Goal: Task Accomplishment & Management: Use online tool/utility

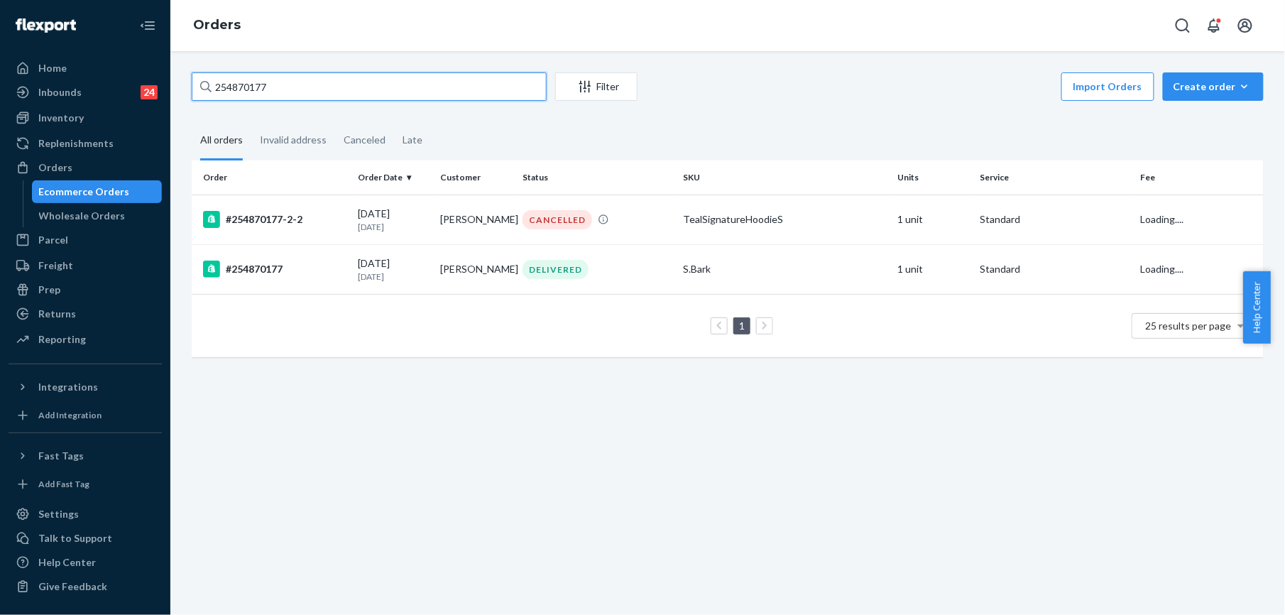
click at [290, 94] on input "254870177" at bounding box center [369, 86] width 355 height 28
click at [231, 89] on input "254870177" at bounding box center [369, 86] width 355 height 28
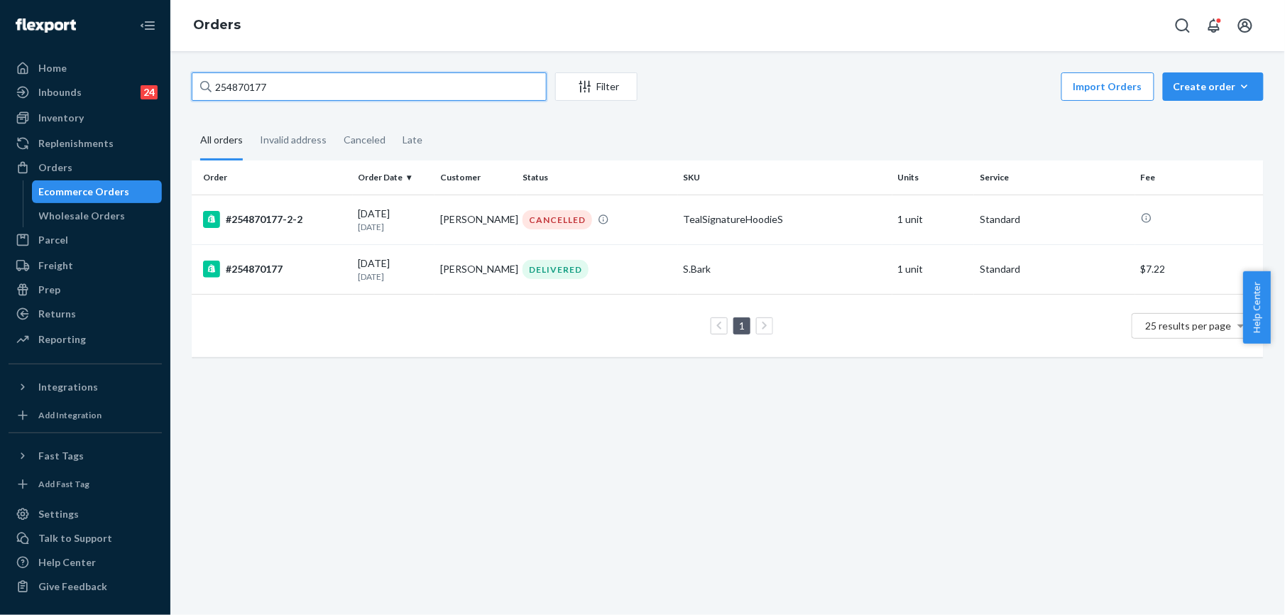
paste input "5164009"
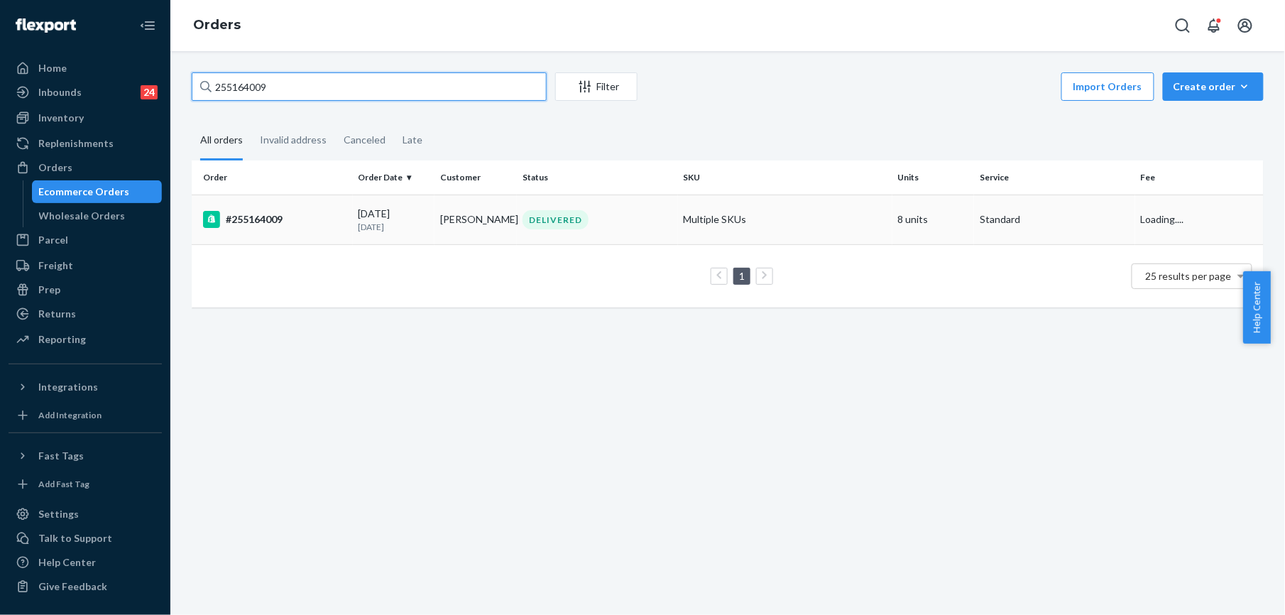
type input "255164009"
click at [268, 222] on div "#255164009" at bounding box center [275, 219] width 144 height 17
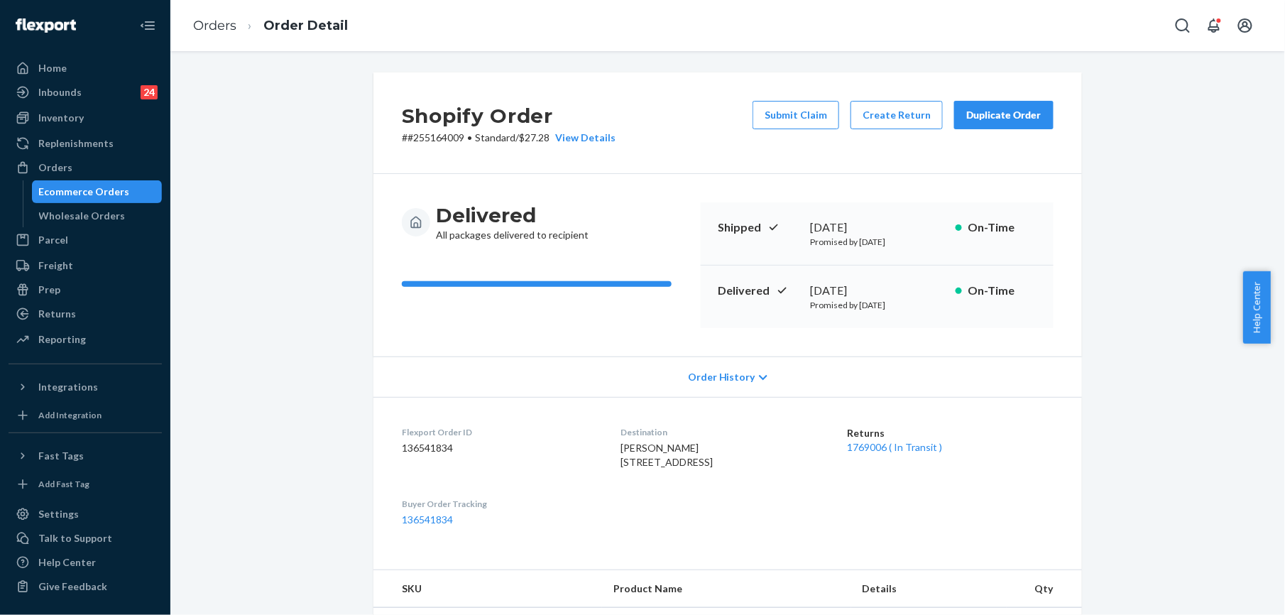
click at [998, 123] on button "Duplicate Order" at bounding box center [1003, 115] width 99 height 28
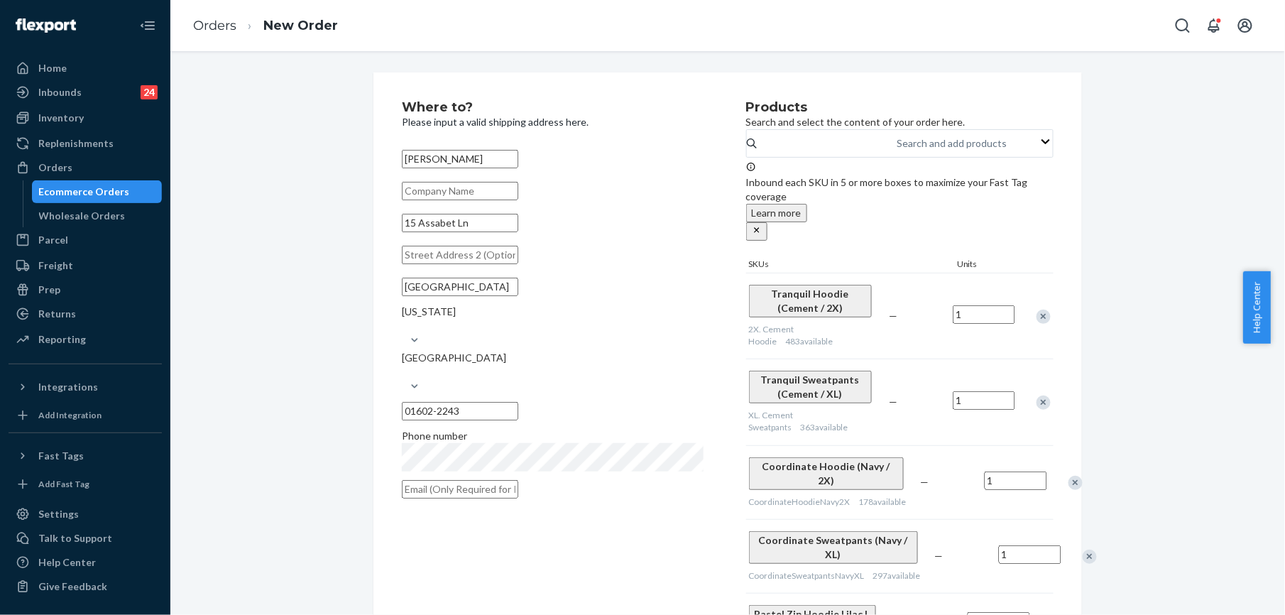
click at [1068, 476] on div "Remove Item" at bounding box center [1075, 483] width 14 height 14
click at [1083, 476] on div "Remove Item" at bounding box center [1090, 483] width 14 height 14
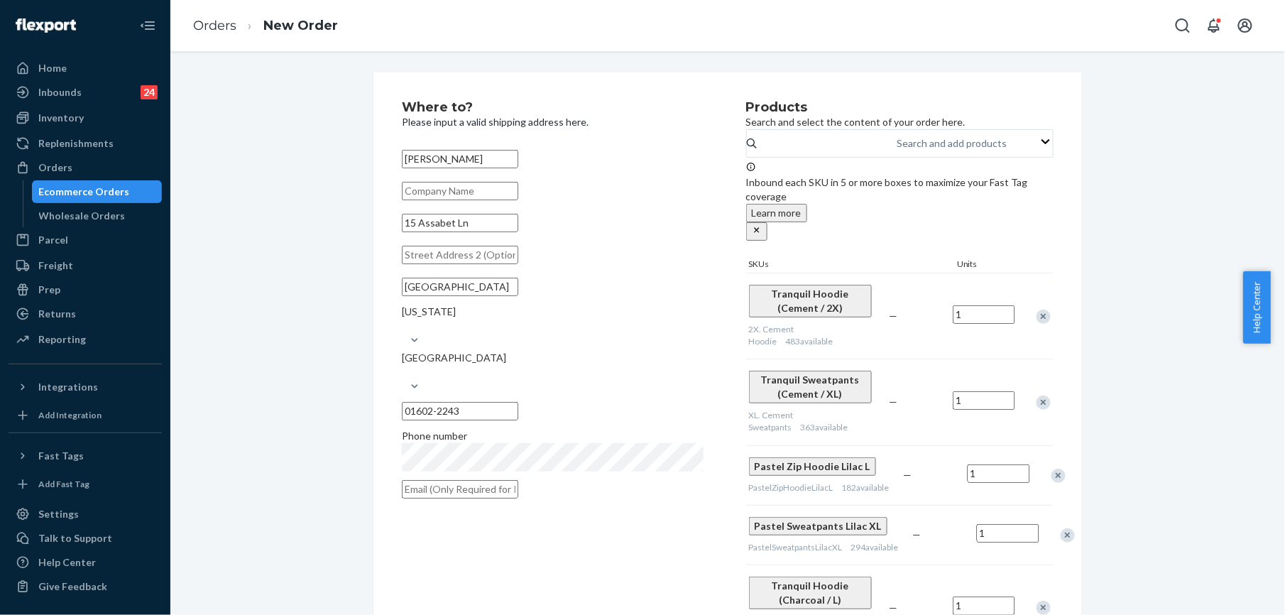
click at [1051, 469] on div "Remove Item" at bounding box center [1058, 476] width 14 height 14
click at [1064, 469] on div "Remove Item" at bounding box center [1071, 476] width 14 height 14
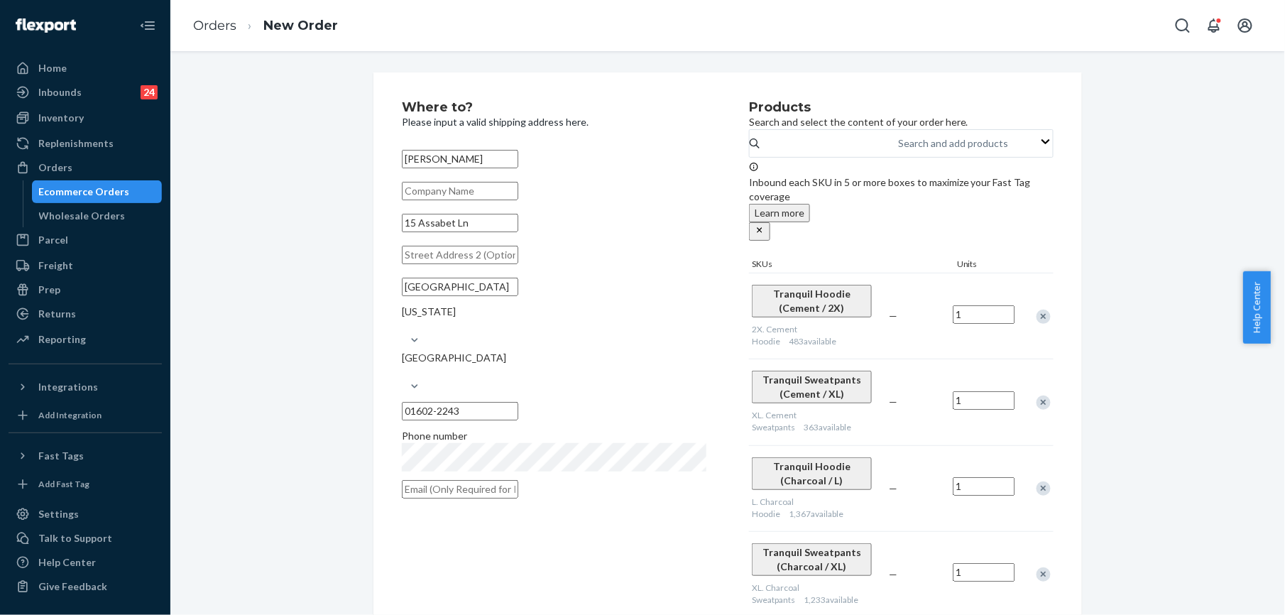
click at [1037, 481] on div "Remove Item" at bounding box center [1044, 488] width 14 height 14
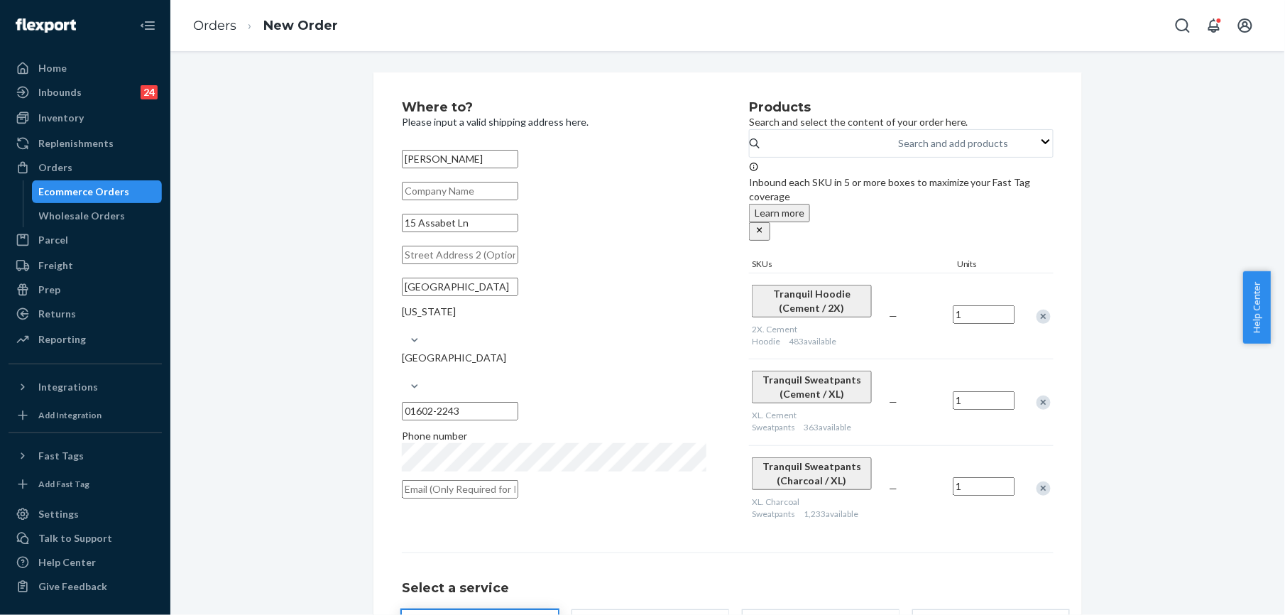
click at [1037, 481] on div "Remove Item" at bounding box center [1044, 488] width 14 height 14
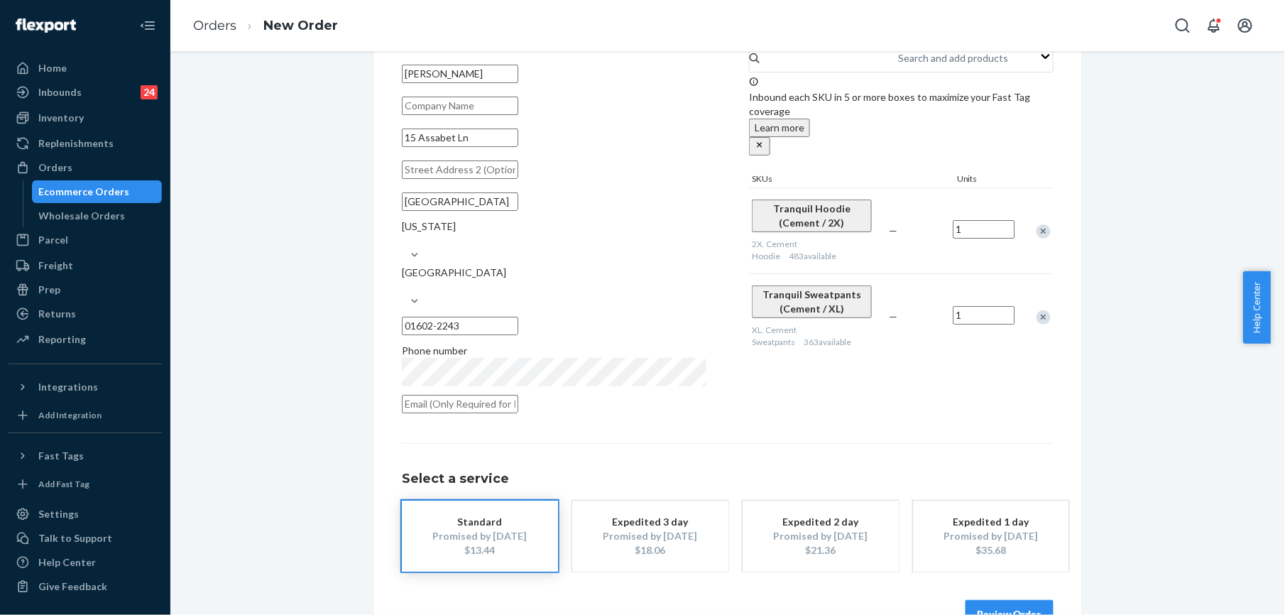
scroll to position [102, 0]
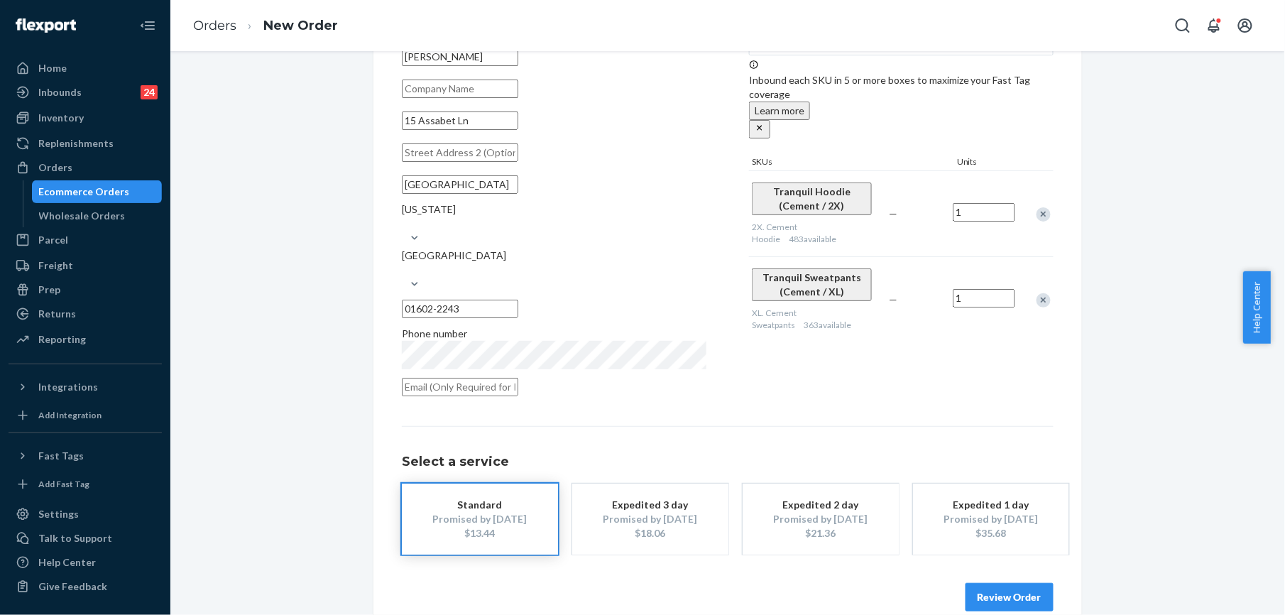
click at [1004, 583] on button "Review Order" at bounding box center [1010, 597] width 88 height 28
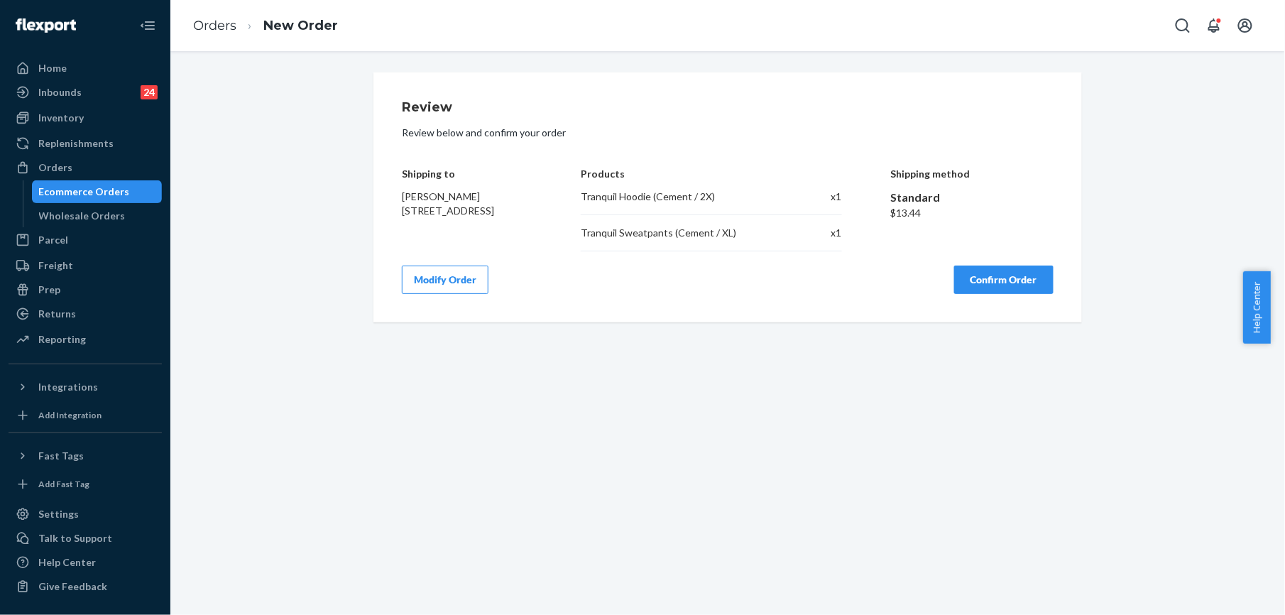
scroll to position [0, 0]
click at [1000, 284] on button "Confirm Order" at bounding box center [1003, 280] width 99 height 28
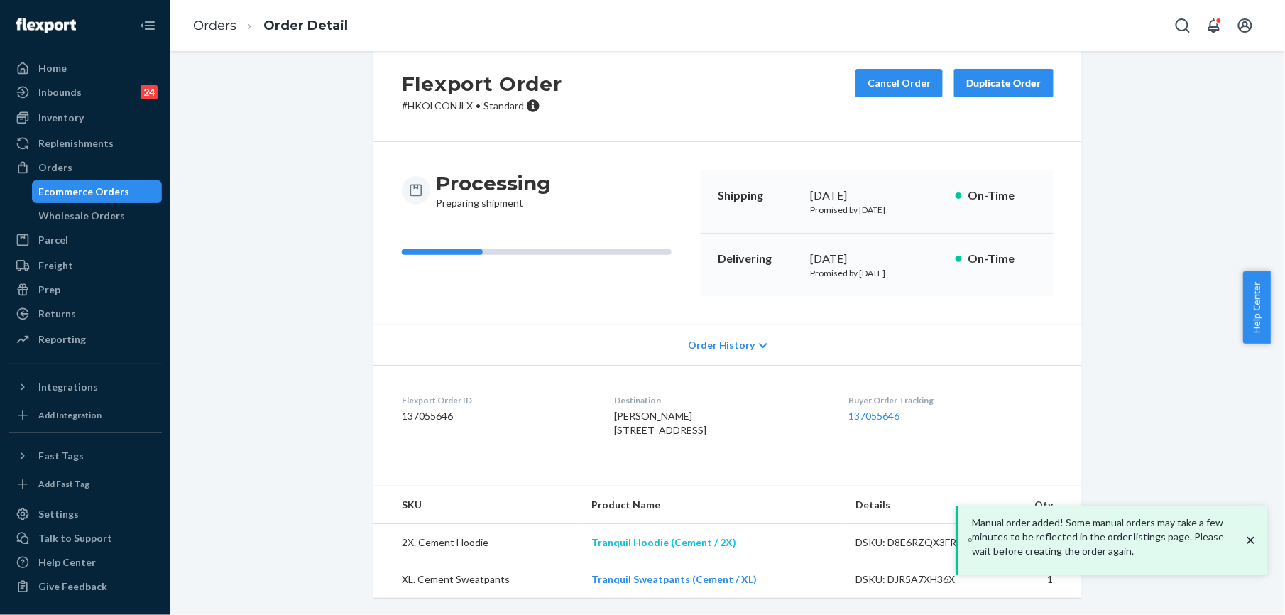
scroll to position [61, 0]
drag, startPoint x: 586, startPoint y: 540, endPoint x: 728, endPoint y: 550, distance: 143.0
click at [728, 550] on td "Tranquil Hoodie (Cement / 2X)" at bounding box center [713, 543] width 264 height 38
copy link "Tranquil Hoodie (Cement / 2X)"
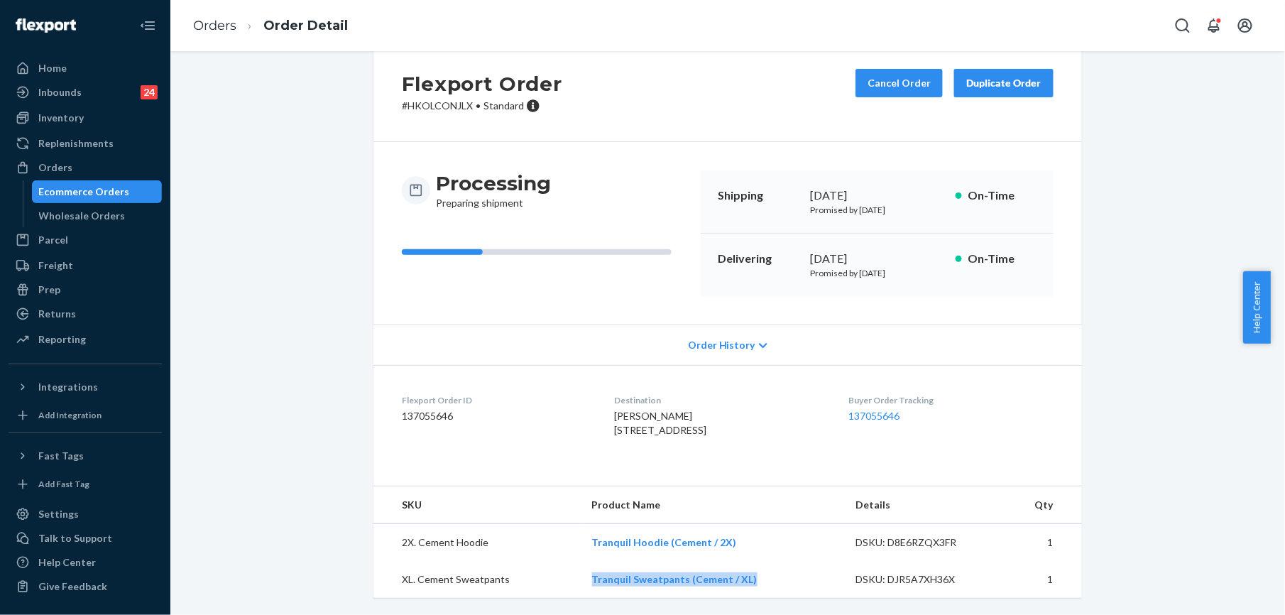
drag, startPoint x: 586, startPoint y: 577, endPoint x: 748, endPoint y: 577, distance: 161.2
click at [748, 577] on td "Tranquil Sweatpants (Cement / XL)" at bounding box center [713, 579] width 264 height 37
copy link "Tranquil Sweatpants (Cement / XL)"
click at [223, 30] on link "Orders" at bounding box center [214, 26] width 43 height 16
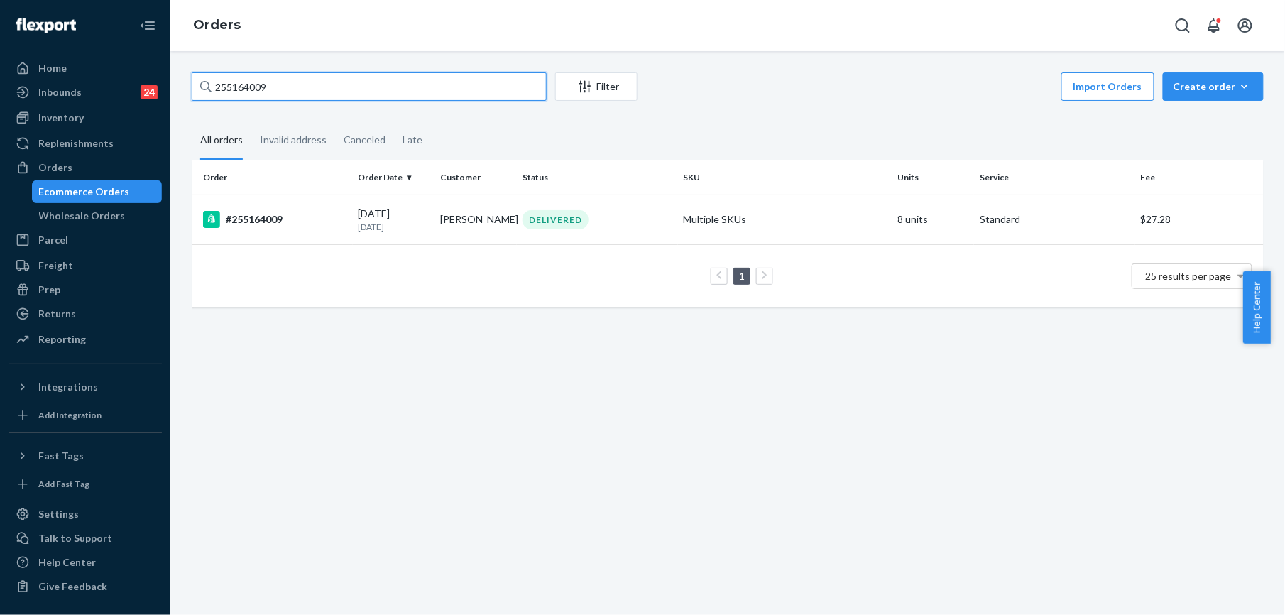
click at [254, 89] on input "255164009" at bounding box center [369, 86] width 355 height 28
paste input "[PERSON_NAME]"
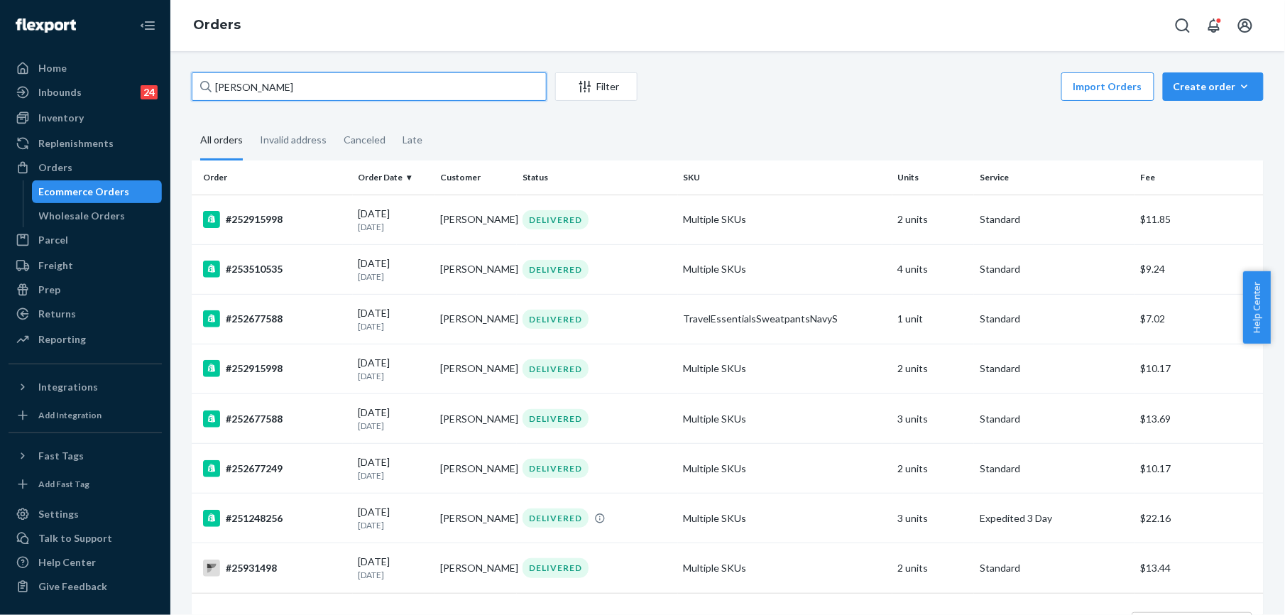
click at [239, 89] on input "[PERSON_NAME]" at bounding box center [369, 86] width 355 height 28
paste input "Worle"
type input "[PERSON_NAME]"
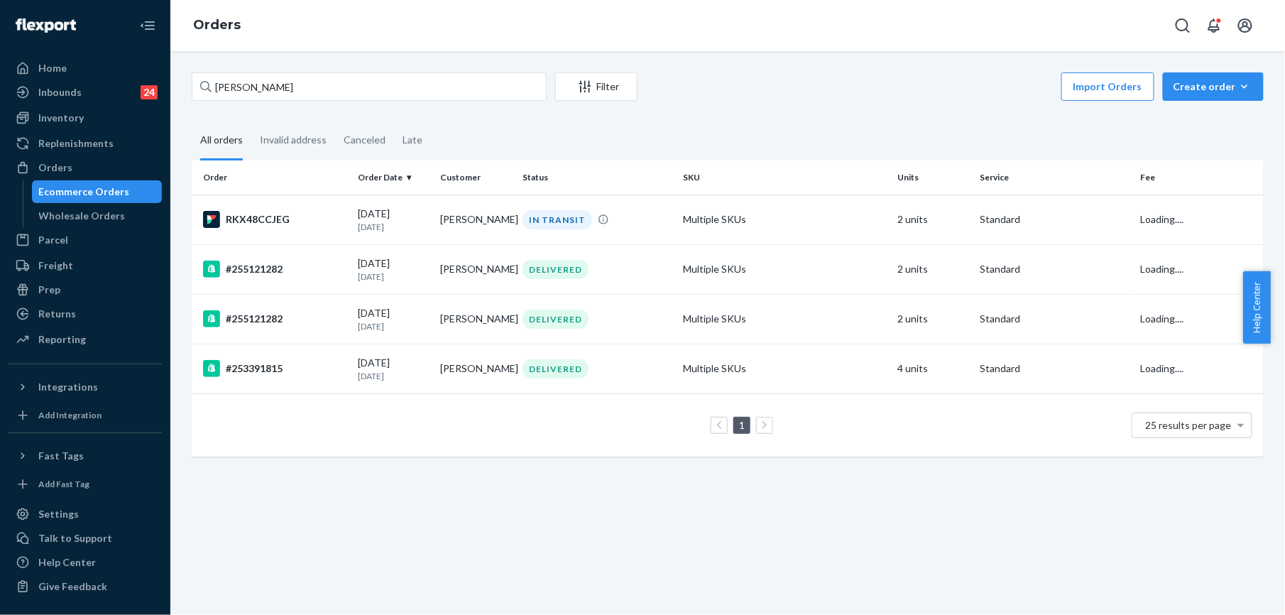
click at [290, 220] on div "RKX48CCJEG" at bounding box center [275, 219] width 144 height 17
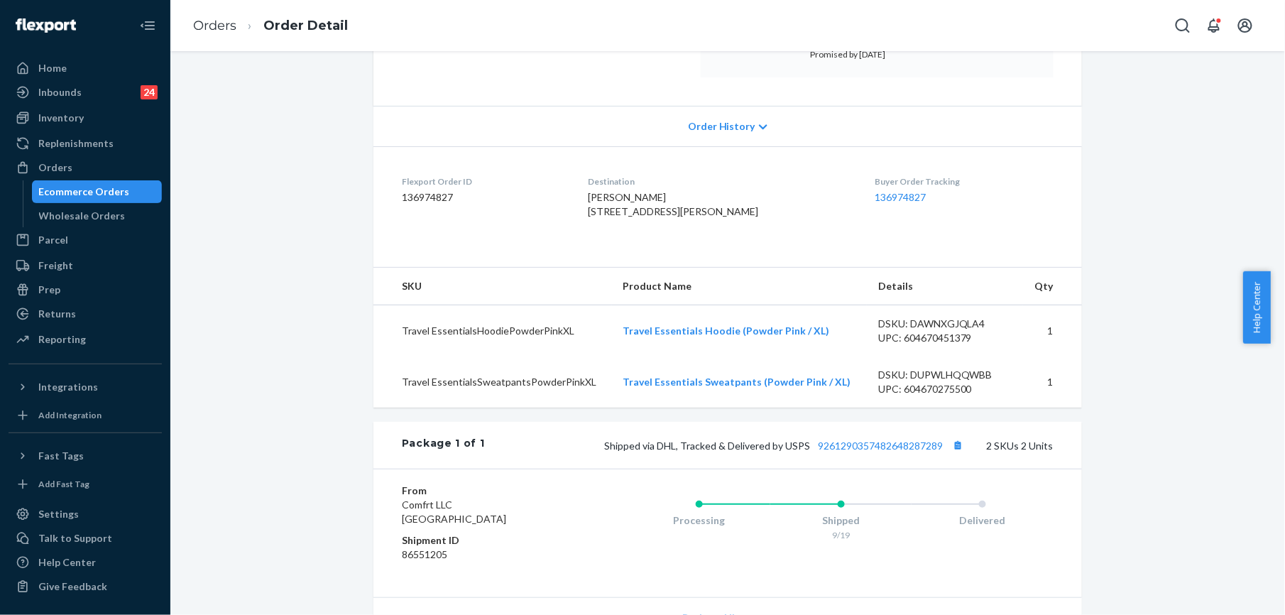
scroll to position [284, 0]
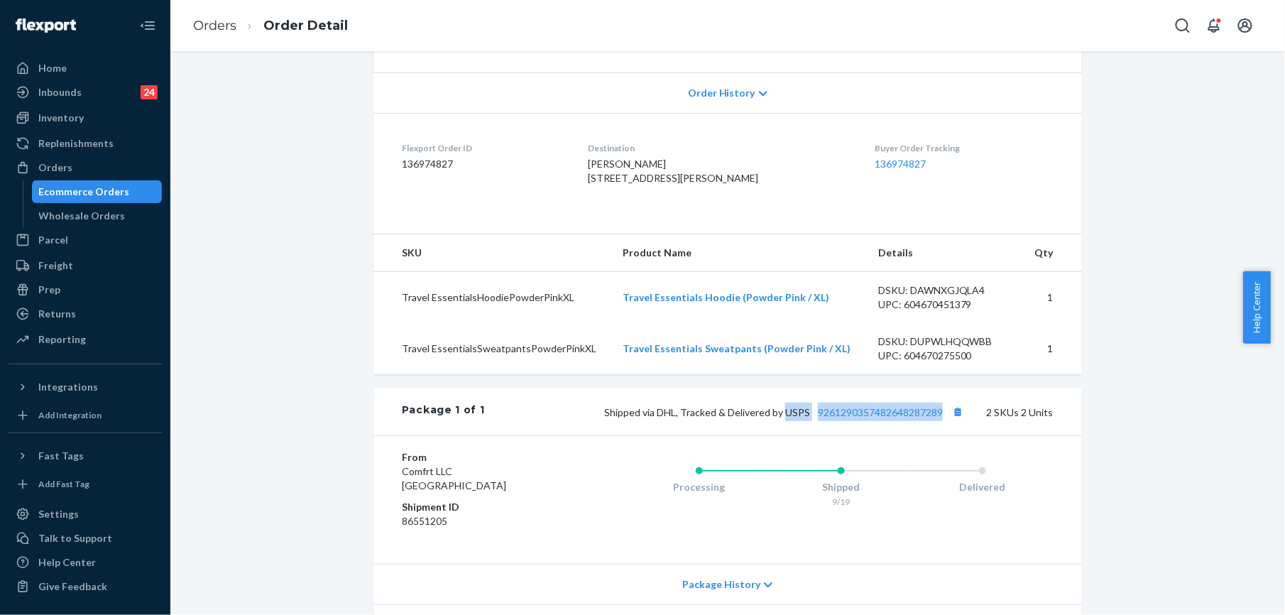
drag, startPoint x: 780, startPoint y: 441, endPoint x: 940, endPoint y: 450, distance: 160.7
click at [940, 421] on div "Shipped via DHL, Tracked & Delivered by USPS 9261290357482648287289 2 SKUs 2 Un…" at bounding box center [769, 412] width 569 height 18
copy span "USPS 9261290357482648287289"
